Goal: Task Accomplishment & Management: Manage account settings

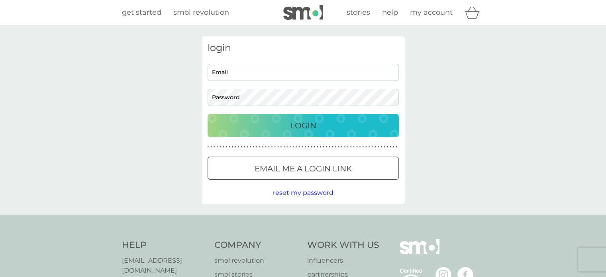
type input "lottiehatch@gmail.com"
click at [287, 125] on div "Login" at bounding box center [302, 125] width 175 height 13
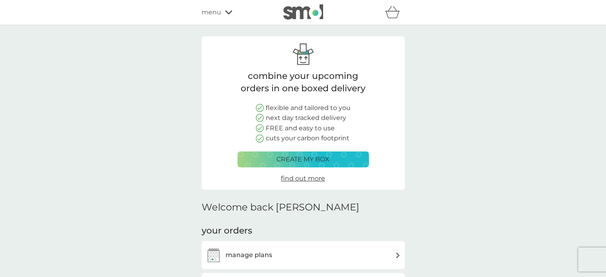
click at [218, 12] on span "menu" at bounding box center [211, 12] width 20 height 10
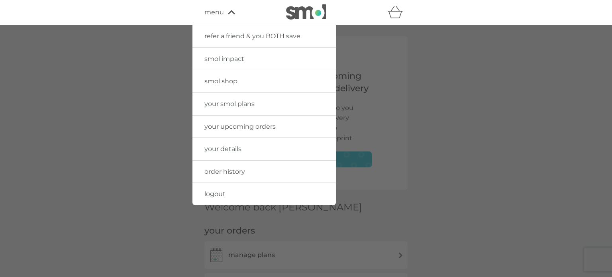
click at [153, 159] on div at bounding box center [306, 163] width 612 height 277
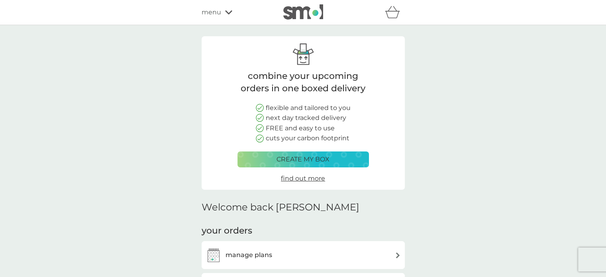
click at [390, 11] on icon "basket" at bounding box center [392, 12] width 15 height 12
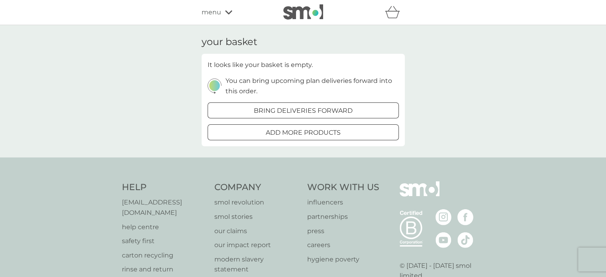
click at [144, 222] on p "help centre" at bounding box center [164, 227] width 85 height 10
